Goal: Obtain resource: Obtain resource

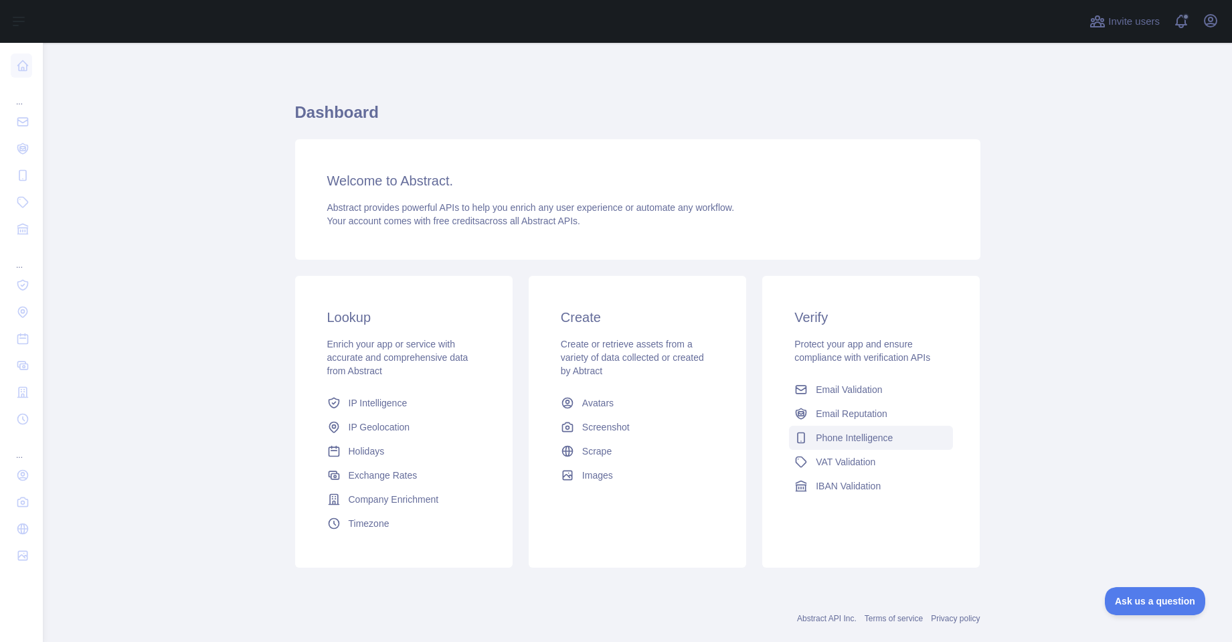
click at [890, 436] on span "Phone Intelligence" at bounding box center [854, 437] width 77 height 13
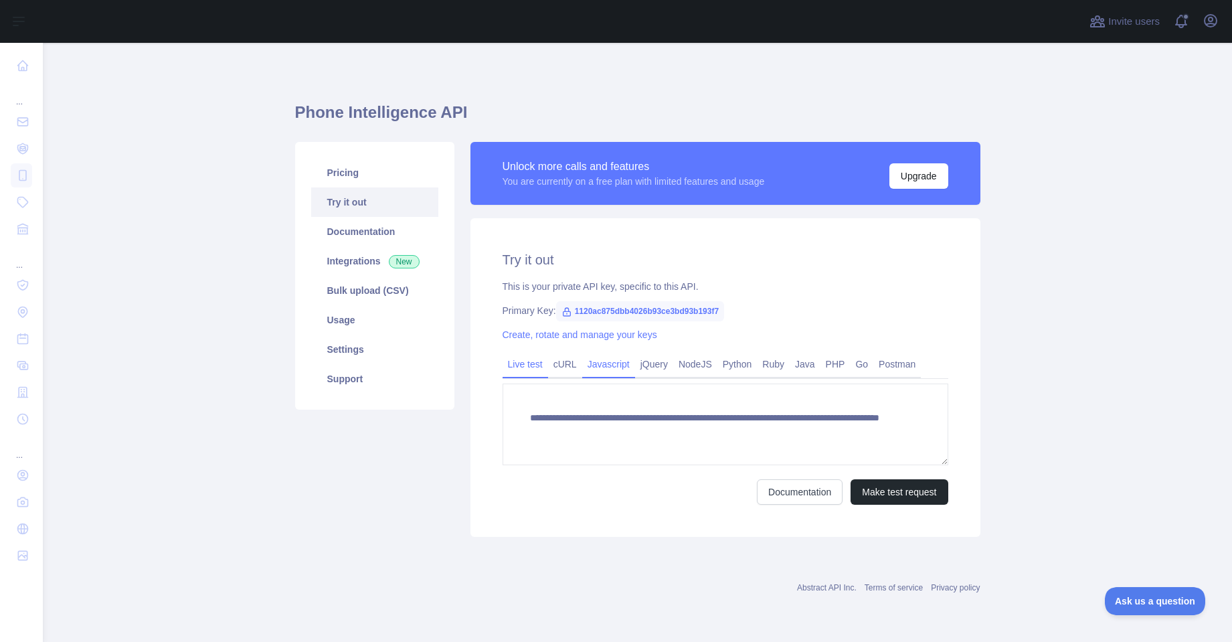
click at [603, 359] on link "Javascript" at bounding box center [608, 363] width 53 height 21
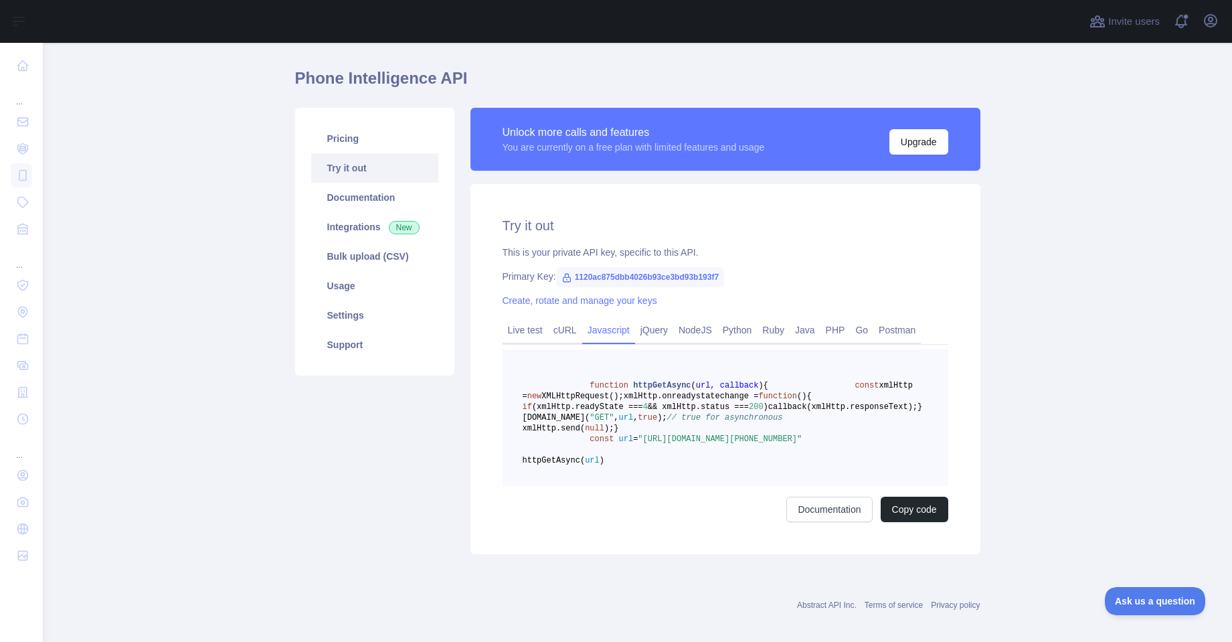
scroll to position [39, 0]
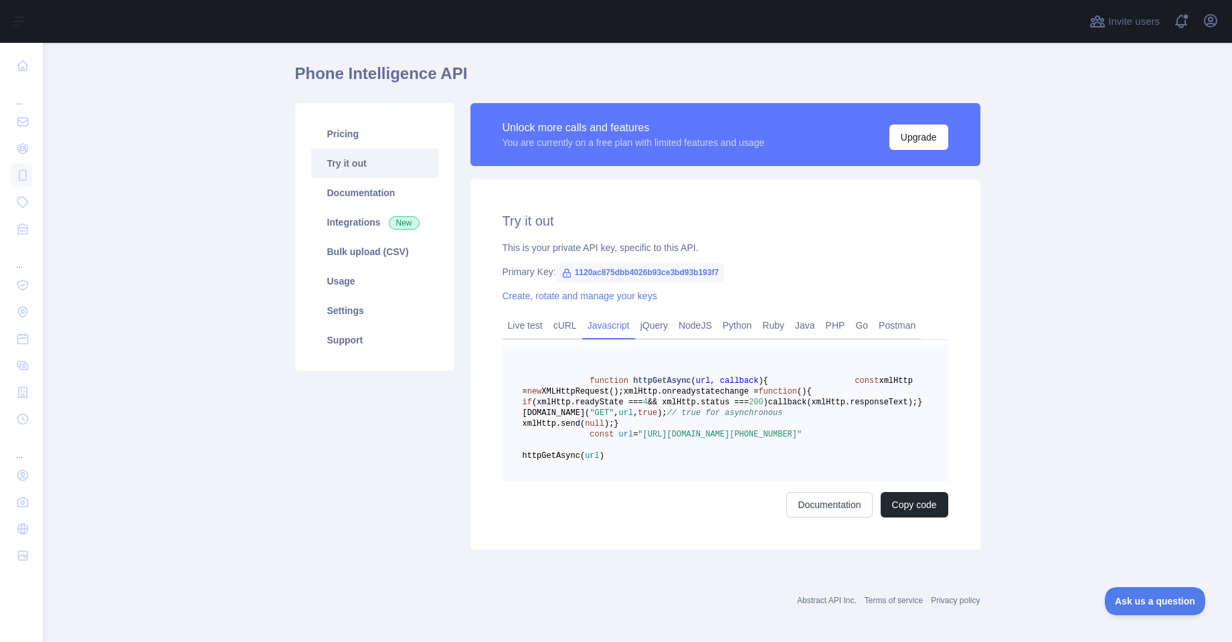
drag, startPoint x: 818, startPoint y: 496, endPoint x: 602, endPoint y: 483, distance: 215.8
click at [605, 481] on pre "function httpGetAsync ( url, callback ) { const xmlHttp = new XMLHttpRequest();…" at bounding box center [725, 413] width 446 height 136
drag, startPoint x: 602, startPoint y: 483, endPoint x: 585, endPoint y: 482, distance: 16.7
click at [602, 439] on span "const" at bounding box center [601, 433] width 24 height 9
drag, startPoint x: 828, startPoint y: 499, endPoint x: 585, endPoint y: 486, distance: 242.5
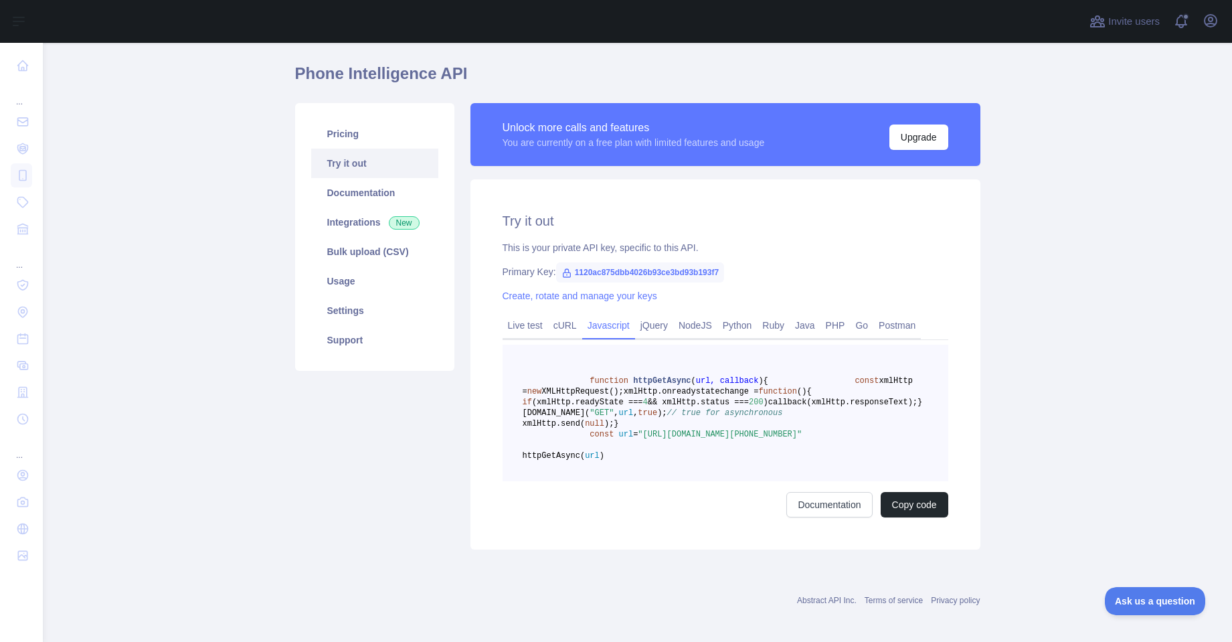
click at [585, 481] on pre "function httpGetAsync ( url, callback ) { const xmlHttp = new XMLHttpRequest();…" at bounding box center [725, 413] width 446 height 136
copy span "const url = "[URL][DOMAIN_NAME][PHONE_NUMBER]""
click at [604, 460] on span ")" at bounding box center [601, 455] width 5 height 9
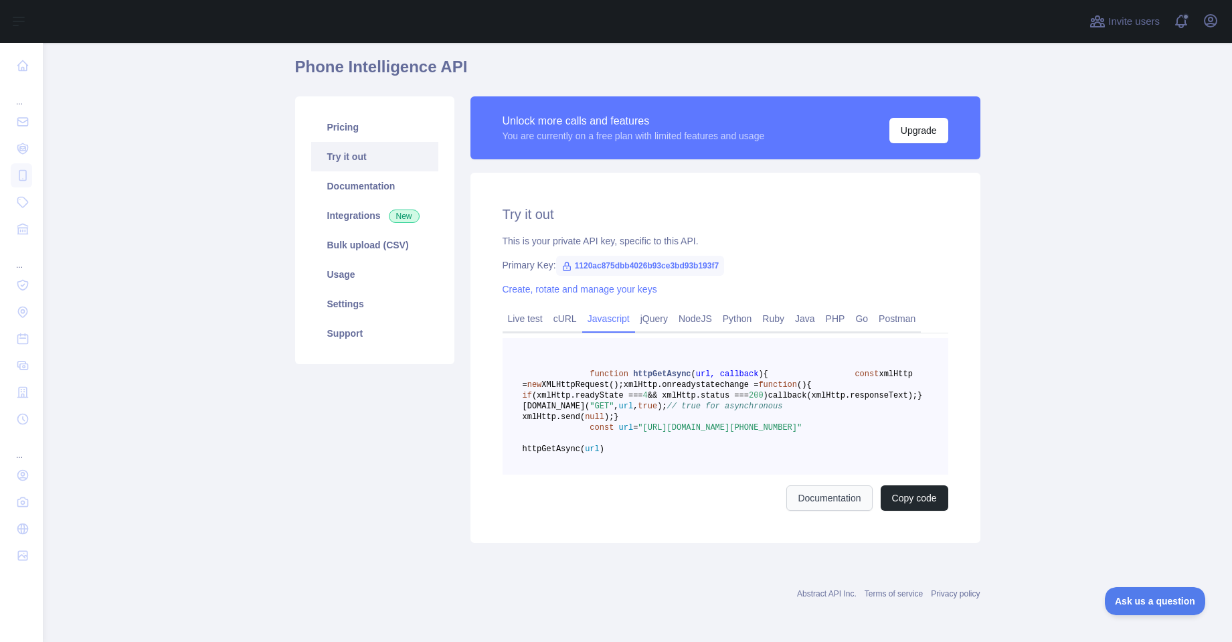
scroll to position [110, 0]
click at [851, 501] on link "Documentation" at bounding box center [829, 497] width 86 height 25
